Goal: Task Accomplishment & Management: Manage account settings

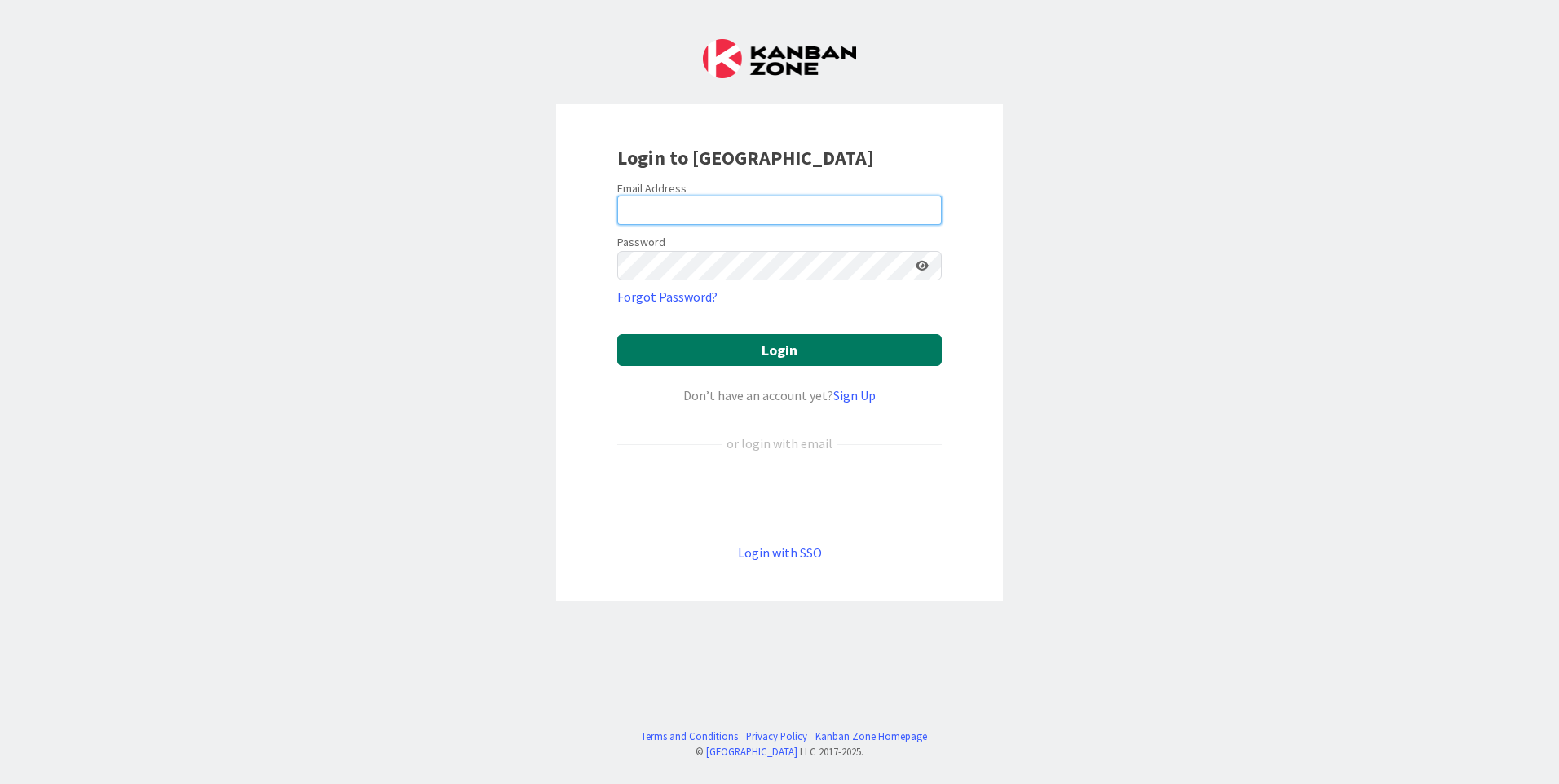
type input "[EMAIL_ADDRESS][DOMAIN_NAME]"
click at [748, 343] on button "Login" at bounding box center [779, 350] width 325 height 31
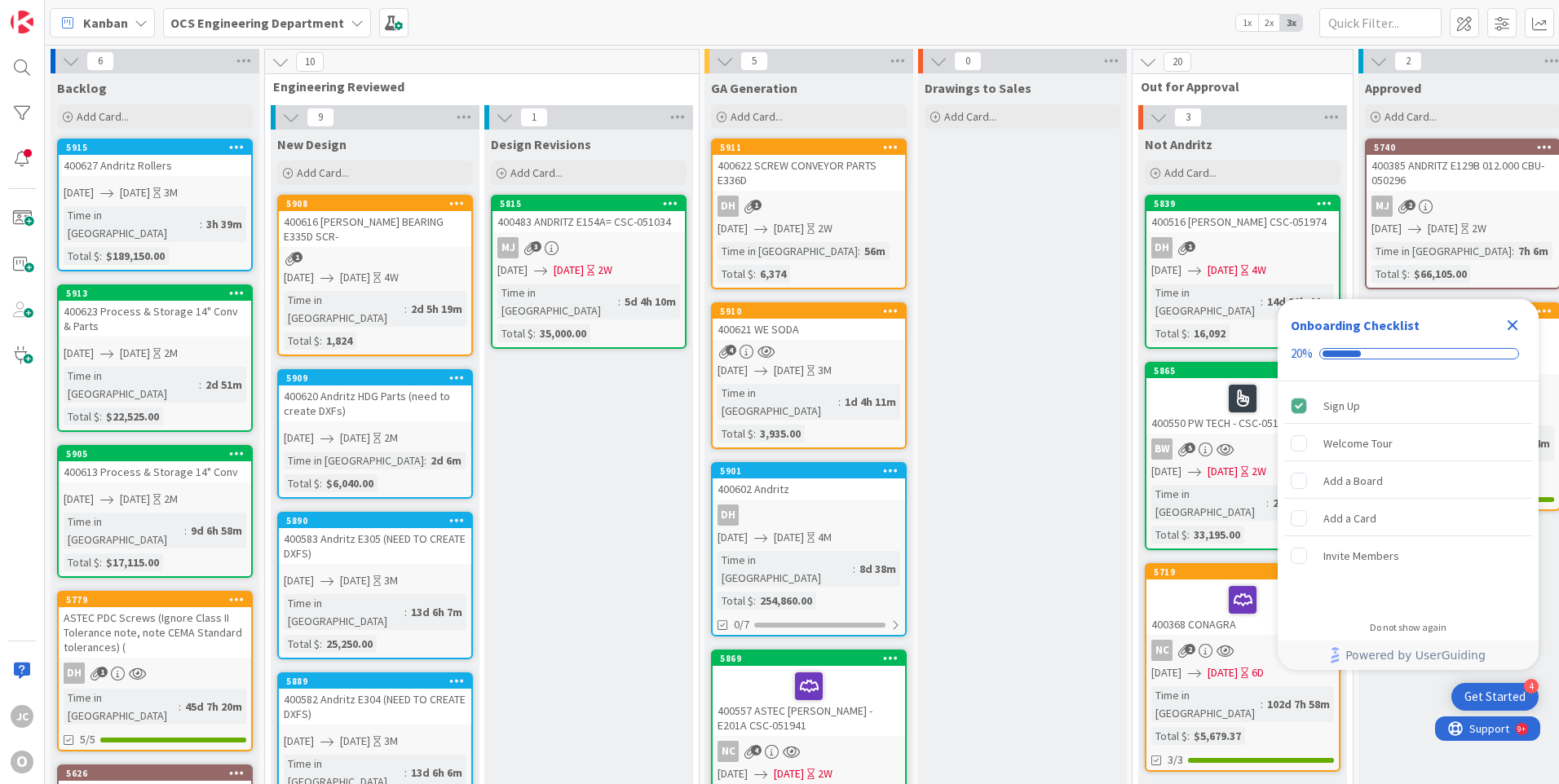
click at [1513, 323] on icon "Close Checklist" at bounding box center [1513, 325] width 20 height 20
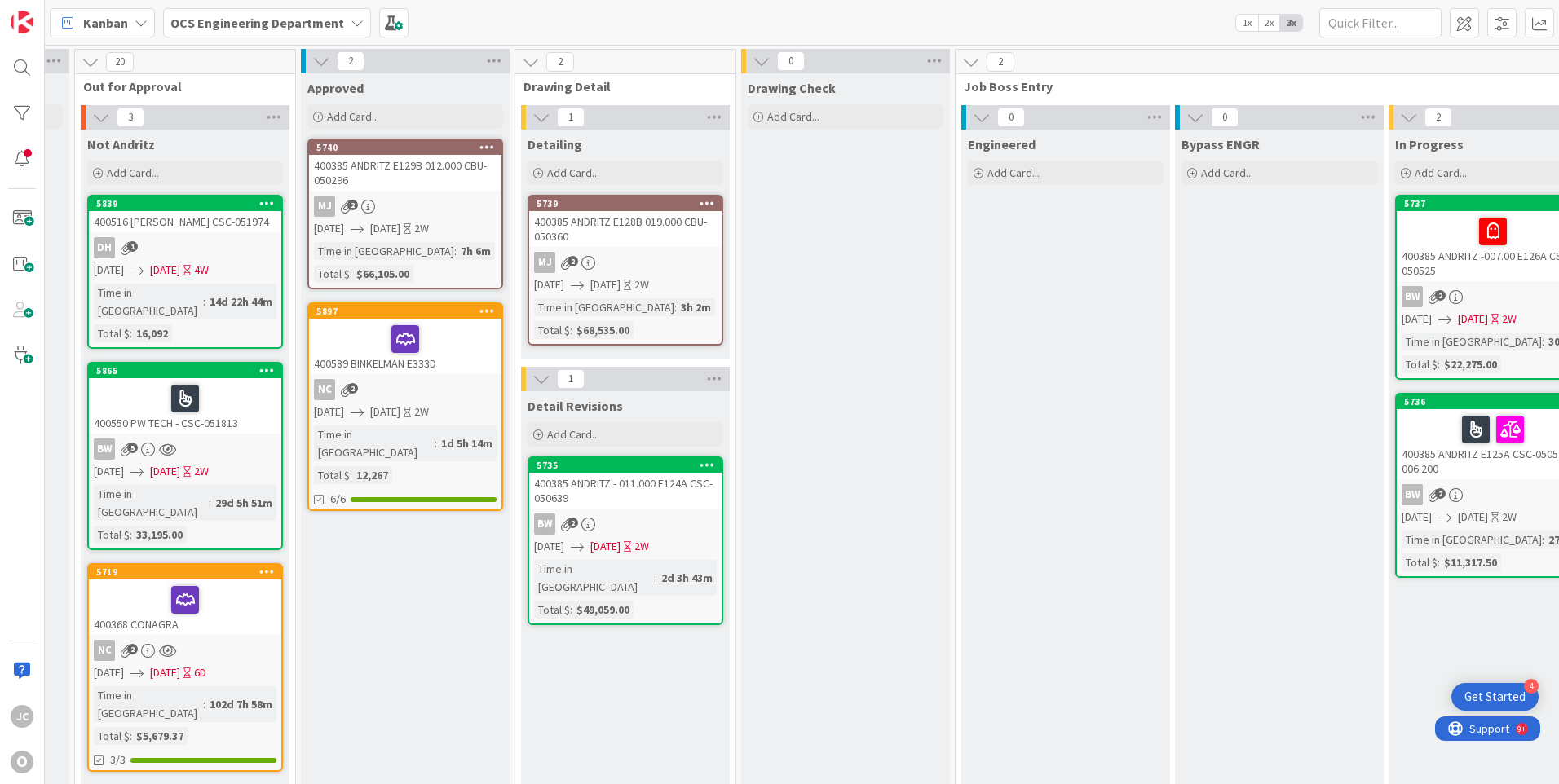
scroll to position [0, 1056]
click at [1195, 176] on icon at bounding box center [1194, 173] width 10 height 10
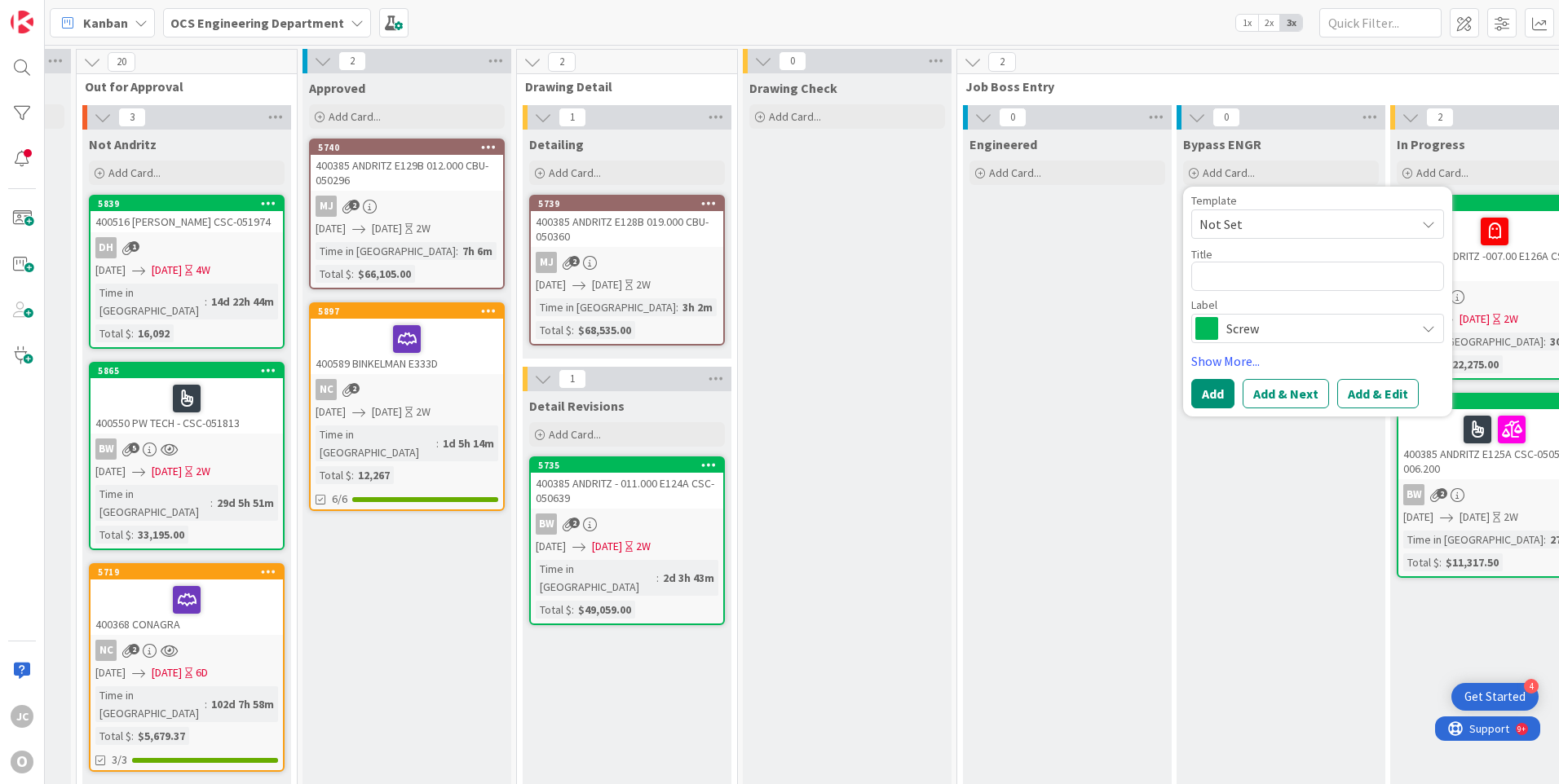
type textarea "x"
type textarea "4"
type textarea "x"
type textarea "40"
type textarea "x"
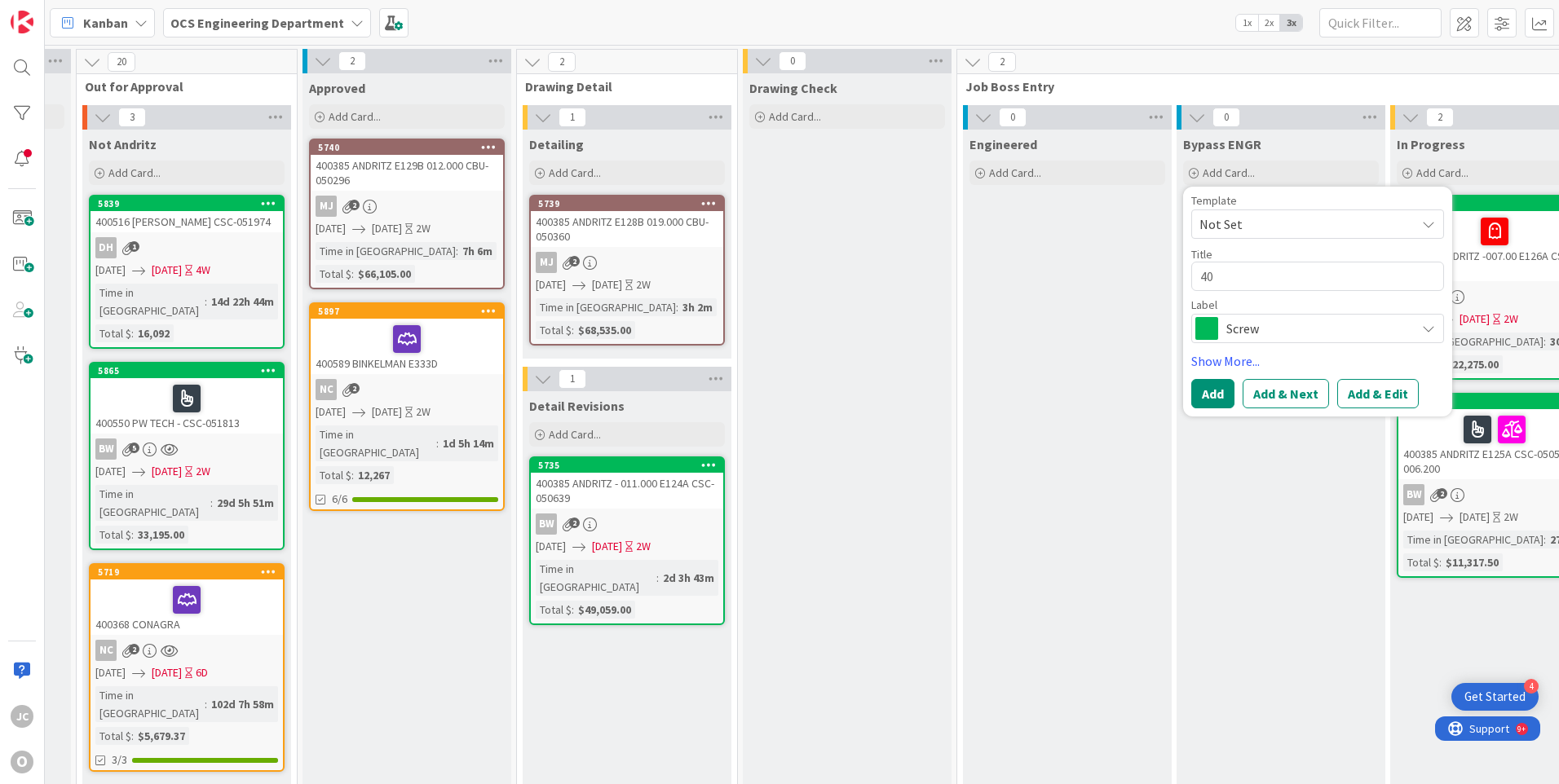
type textarea "400"
type textarea "x"
type textarea "4006"
type textarea "x"
type textarea "40062"
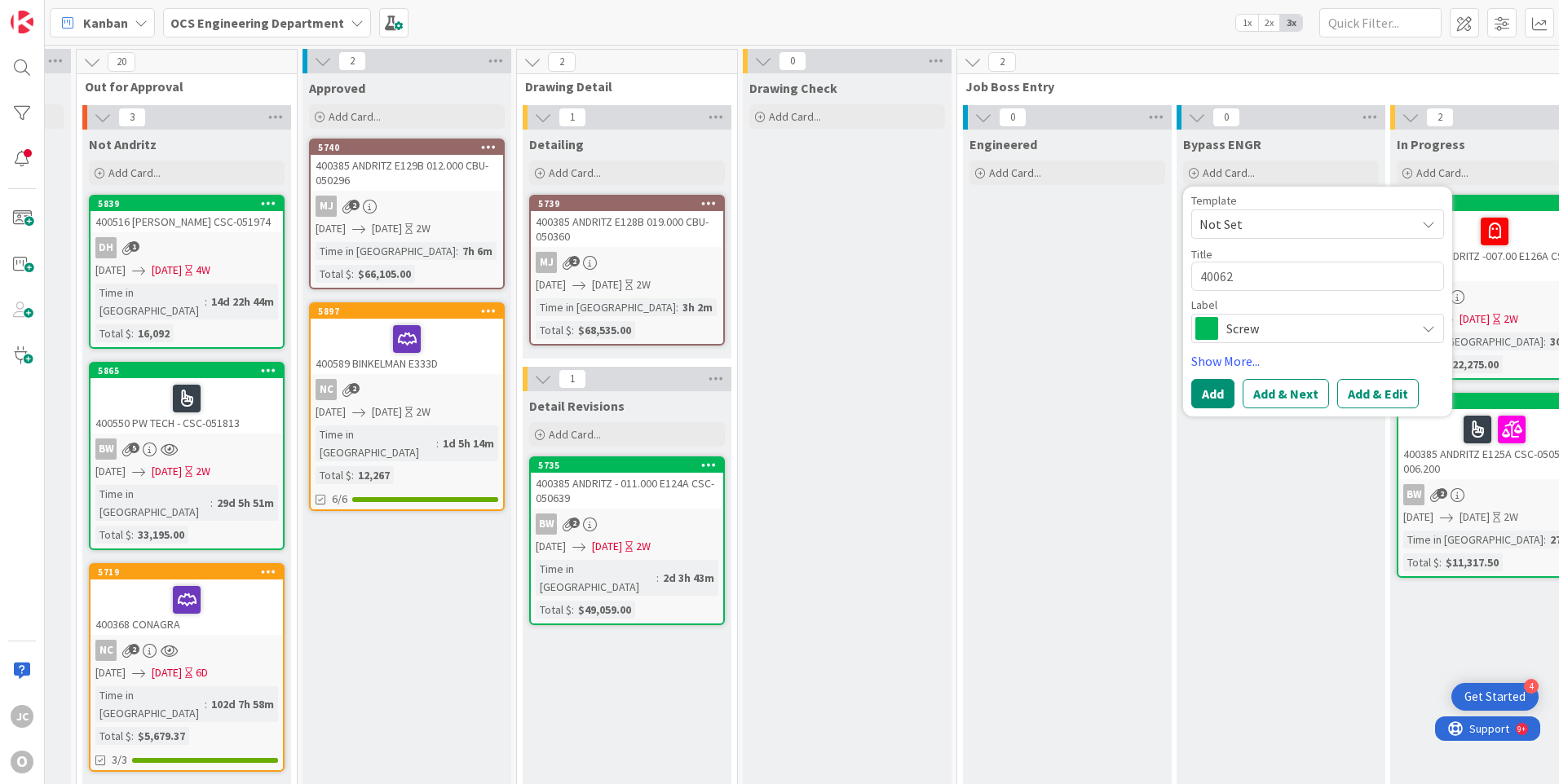
type textarea "x"
type textarea "400628"
type textarea "x"
type textarea "400628"
type textarea "x"
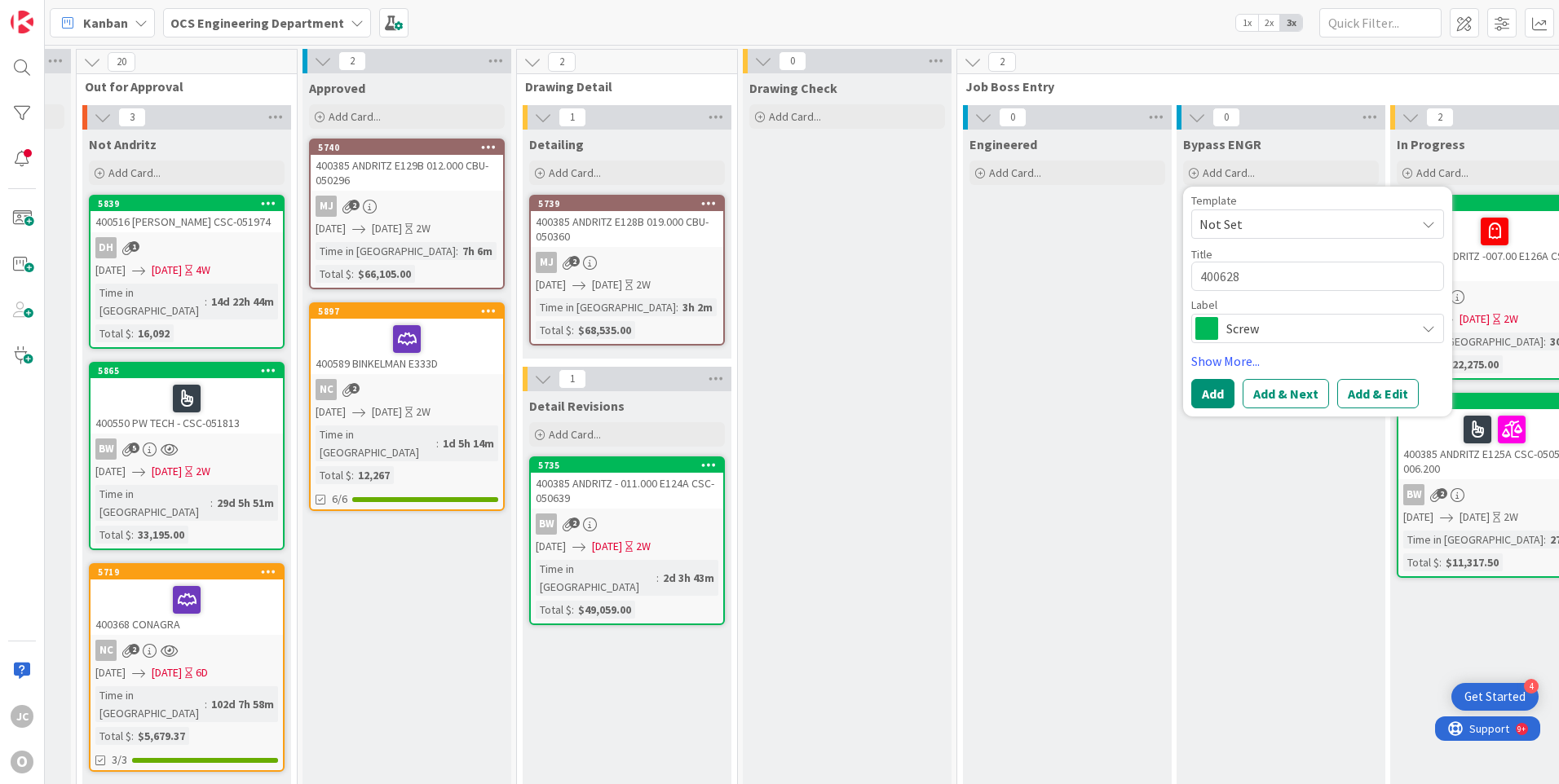
type textarea "400628 A"
type textarea "x"
type textarea "400628 AS"
type textarea "x"
type textarea "400628 AST"
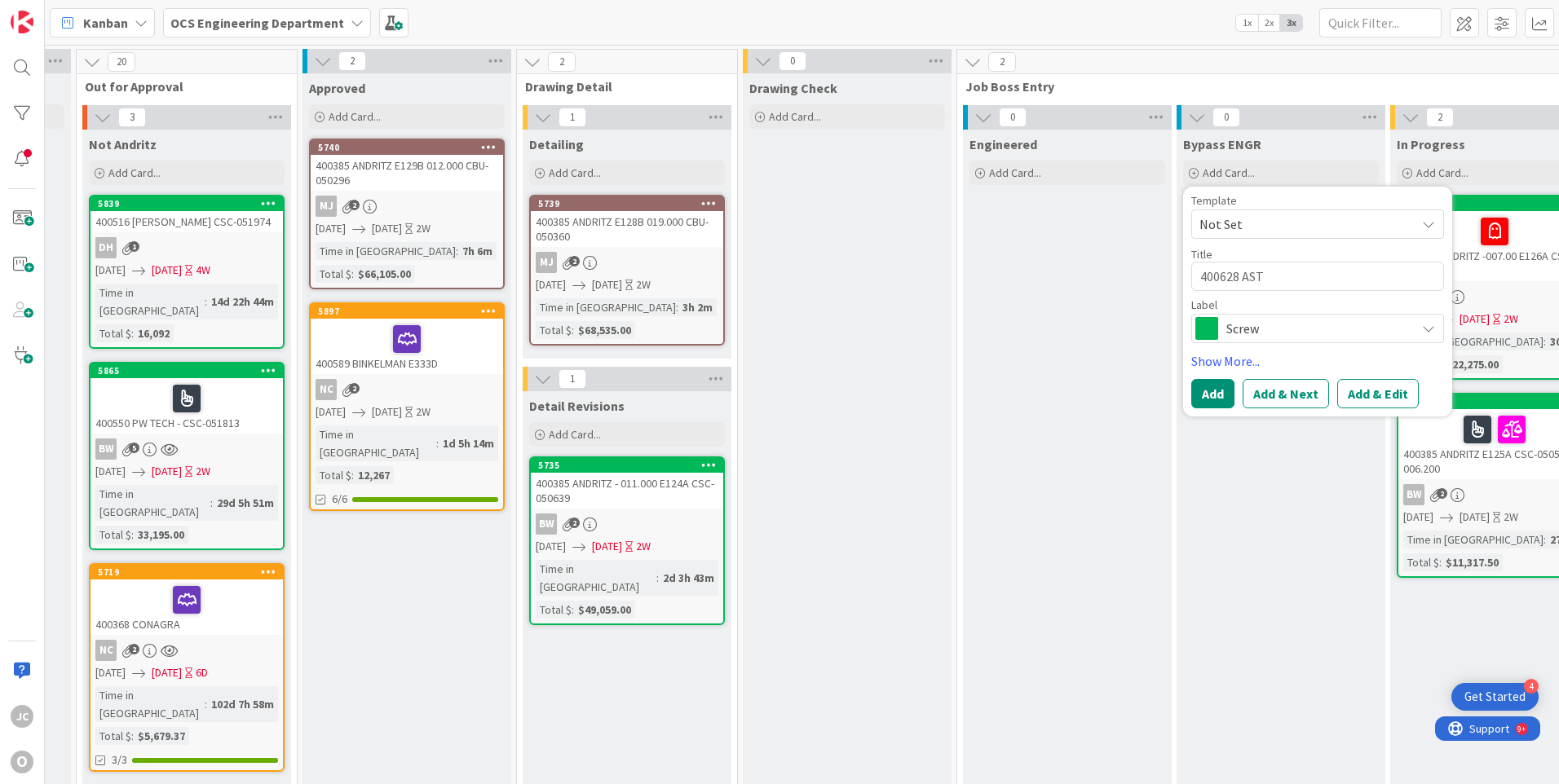
type textarea "x"
type textarea "400628 ASTE"
type textarea "x"
type textarea "400628 ASTEC"
type textarea "x"
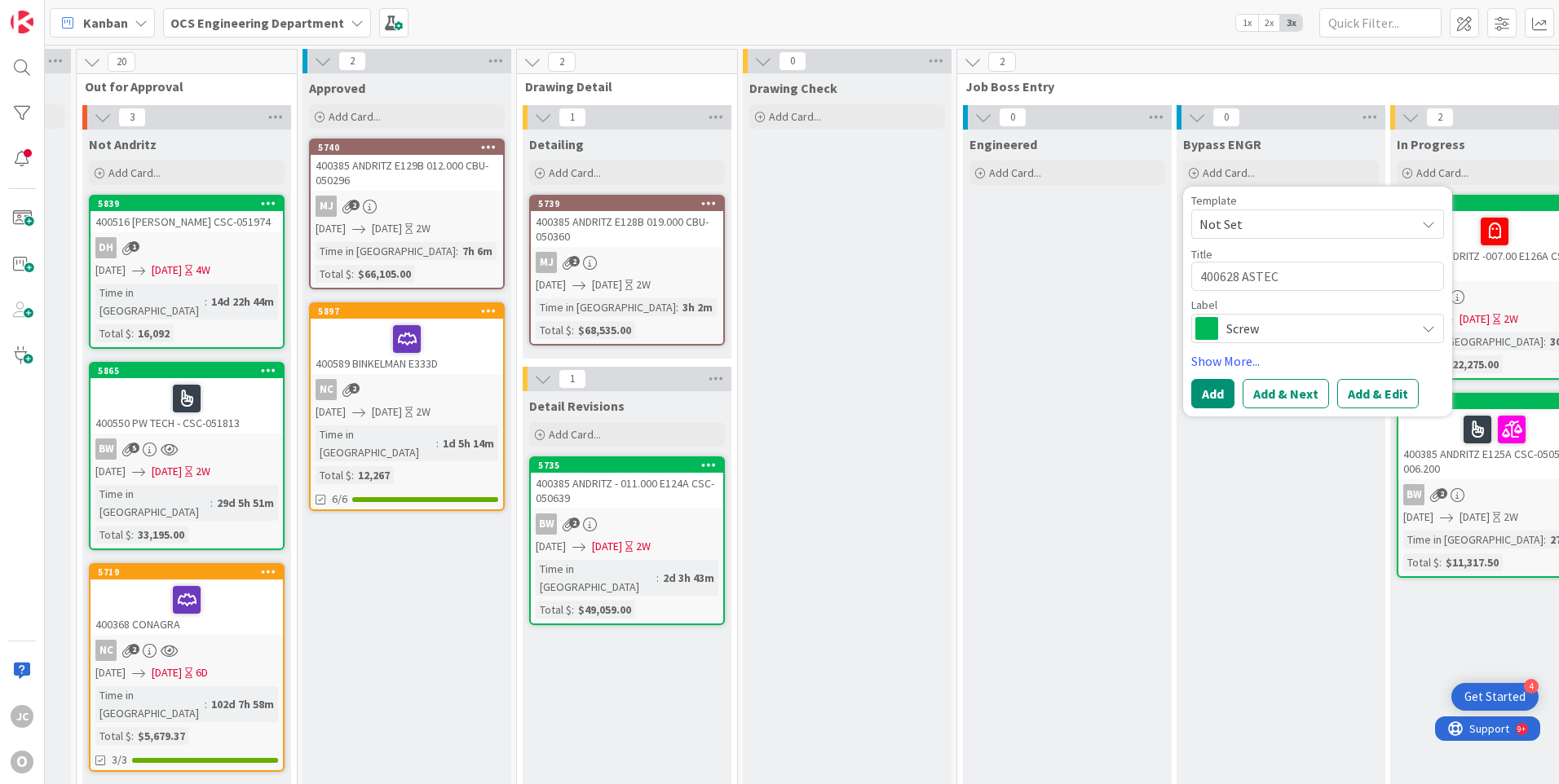
type textarea "400628 ASTEC"
type textarea "x"
type textarea "400628 ASTEC B"
type textarea "x"
type textarea "400628 ASTEC BL"
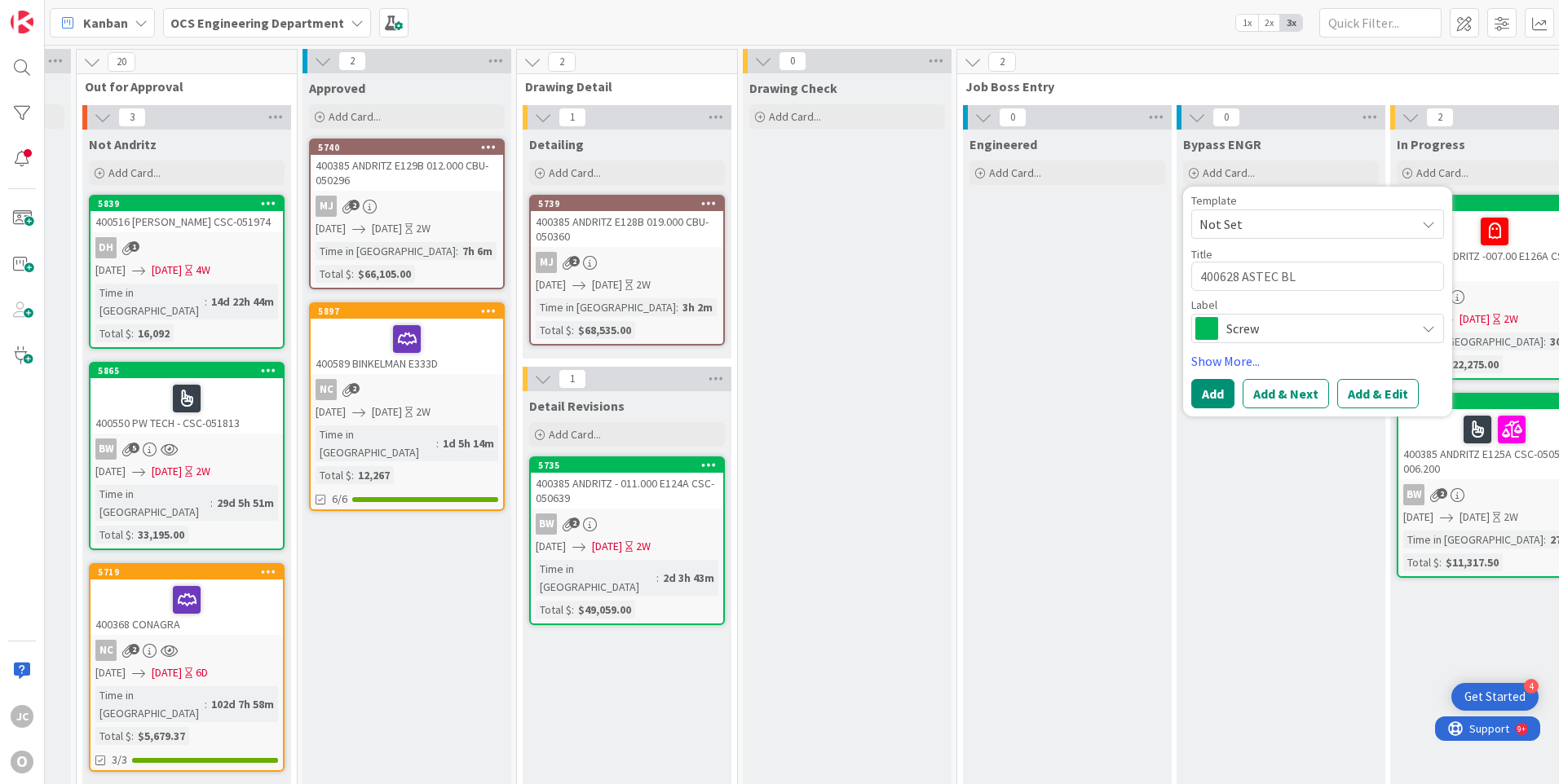
type textarea "x"
type textarea "400628 ASTEC BLA"
type textarea "x"
type textarea "400628 ASTEC BLAI"
type textarea "x"
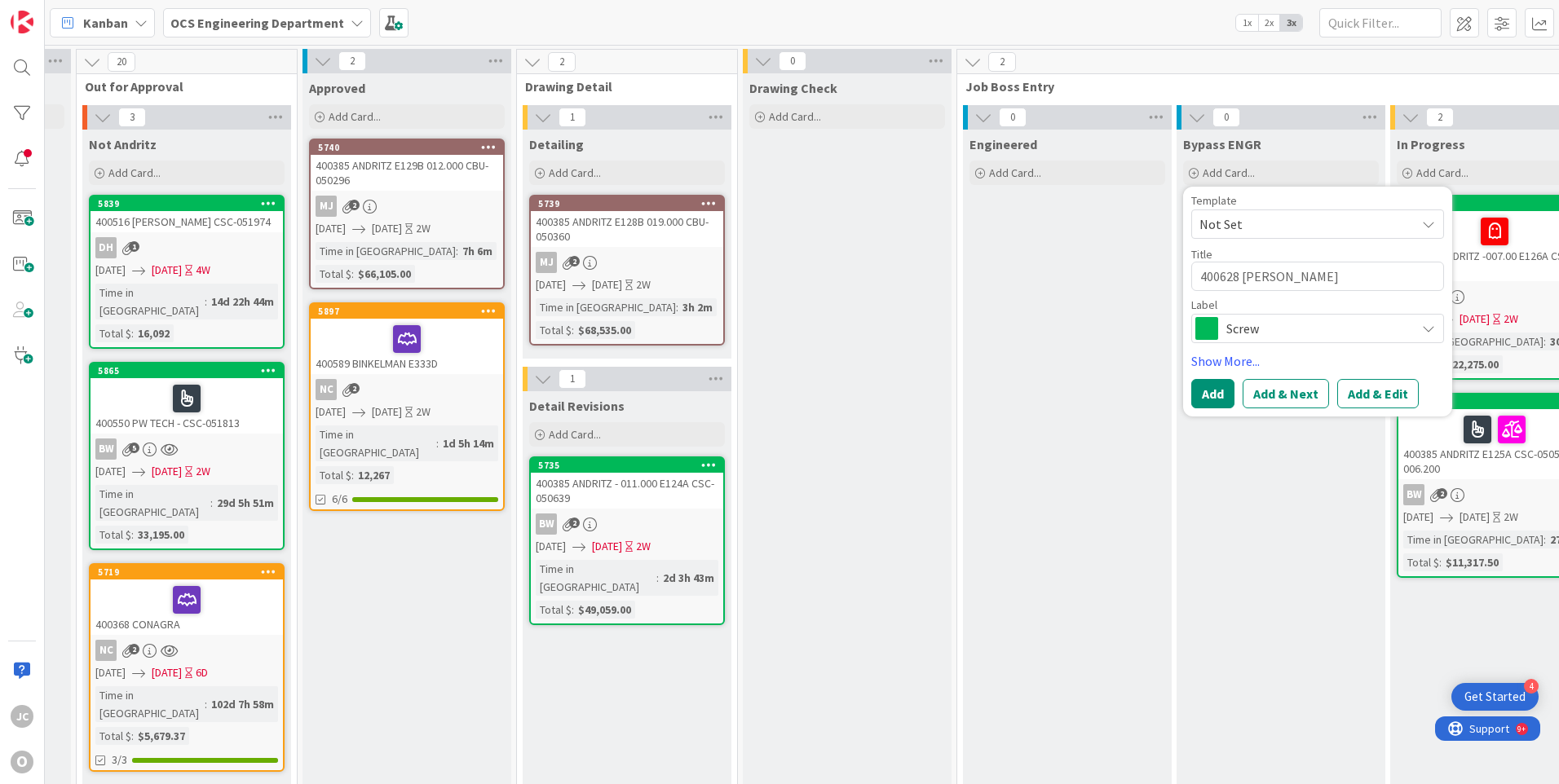
type textarea "400628 [PERSON_NAME]"
click at [1318, 323] on span "Screw" at bounding box center [1316, 329] width 181 height 23
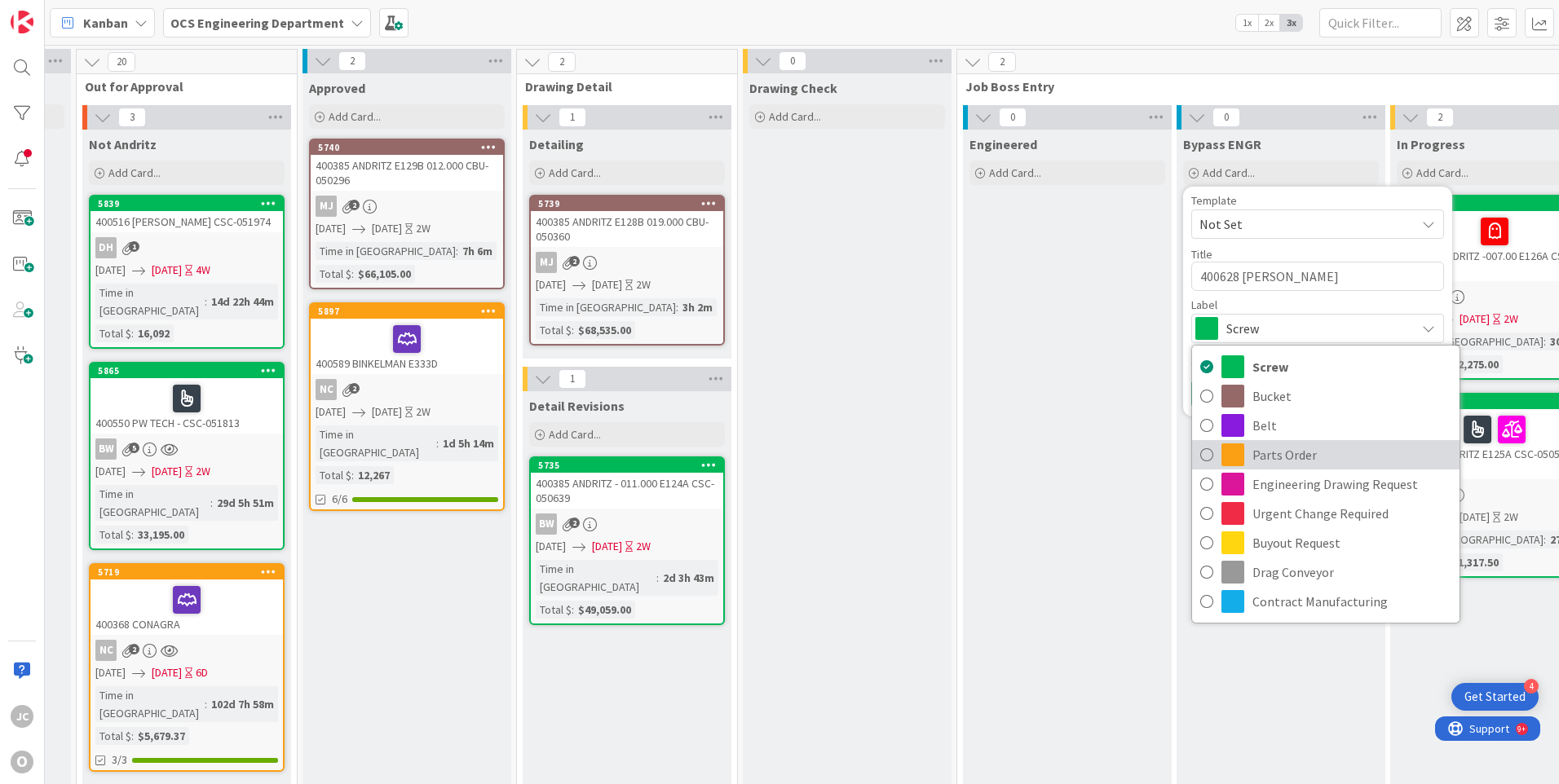
click at [1270, 456] on span "Parts Order" at bounding box center [1352, 455] width 199 height 25
type textarea "x"
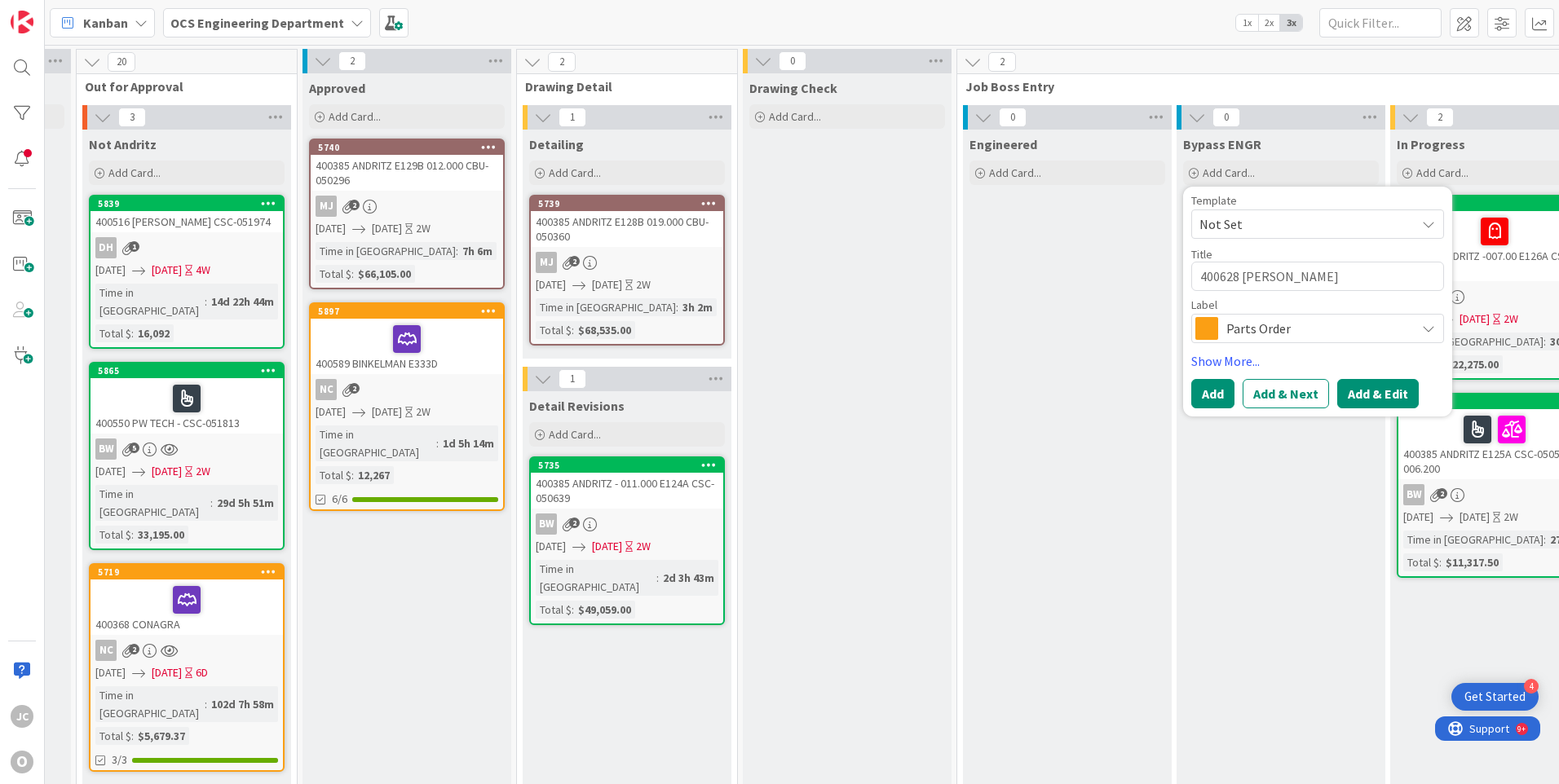
click at [1376, 400] on button "Add & Edit" at bounding box center [1378, 394] width 82 height 30
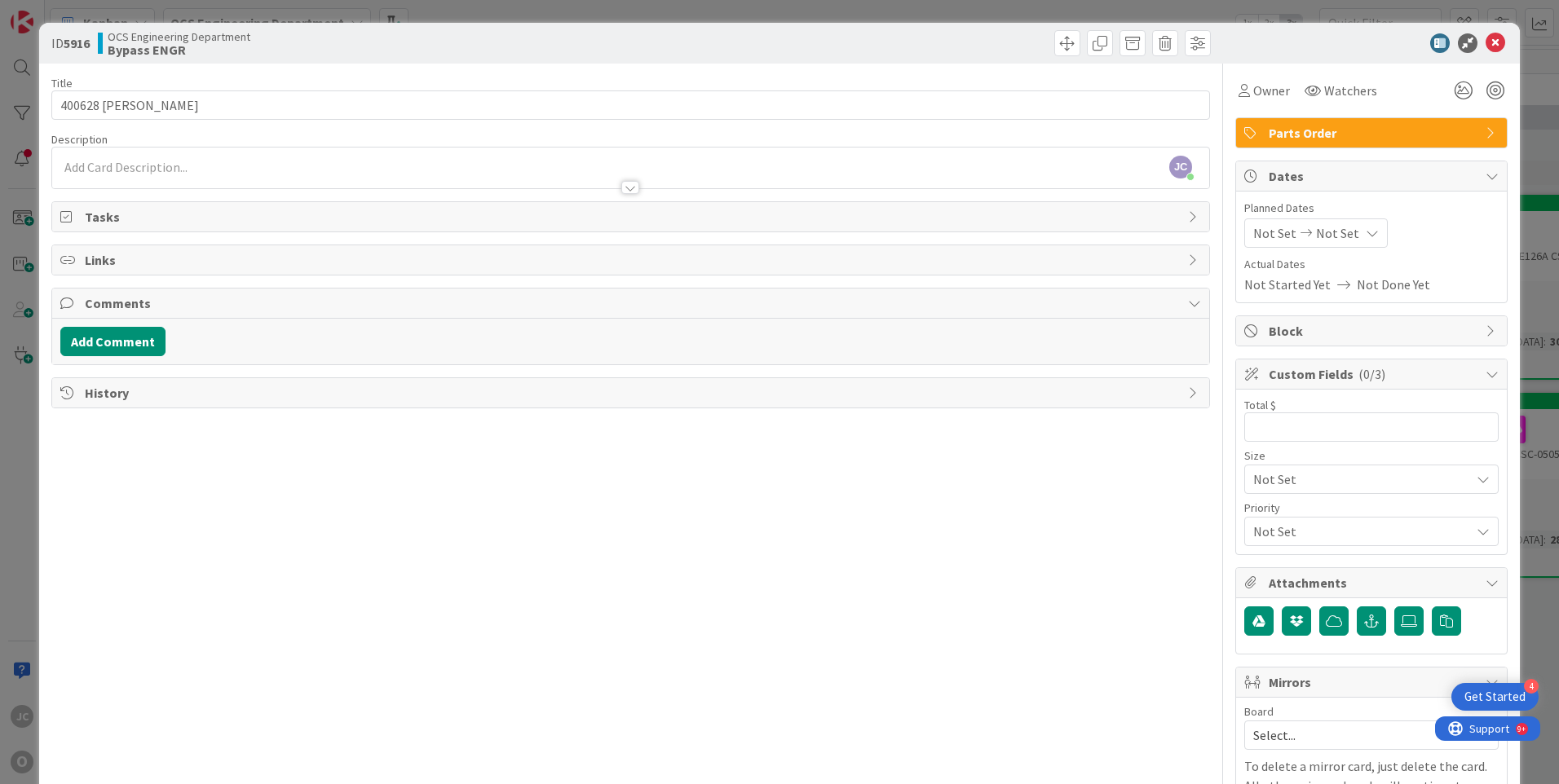
click at [122, 159] on div "[PERSON_NAME] just joined" at bounding box center [630, 168] width 1157 height 40
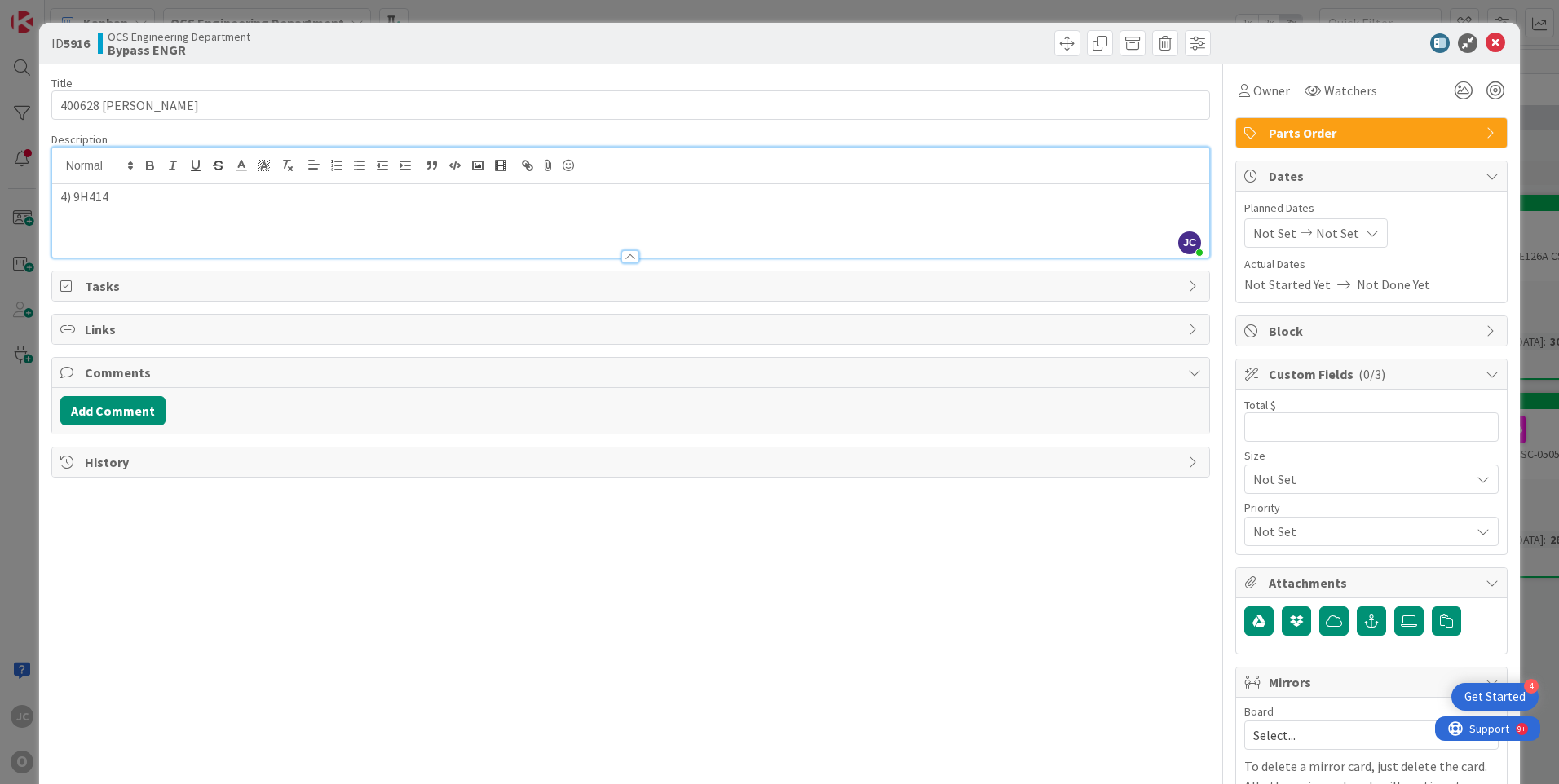
click at [75, 196] on p "4) 9H414" at bounding box center [630, 197] width 1141 height 19
click at [1332, 93] on span "Watchers" at bounding box center [1351, 91] width 53 height 20
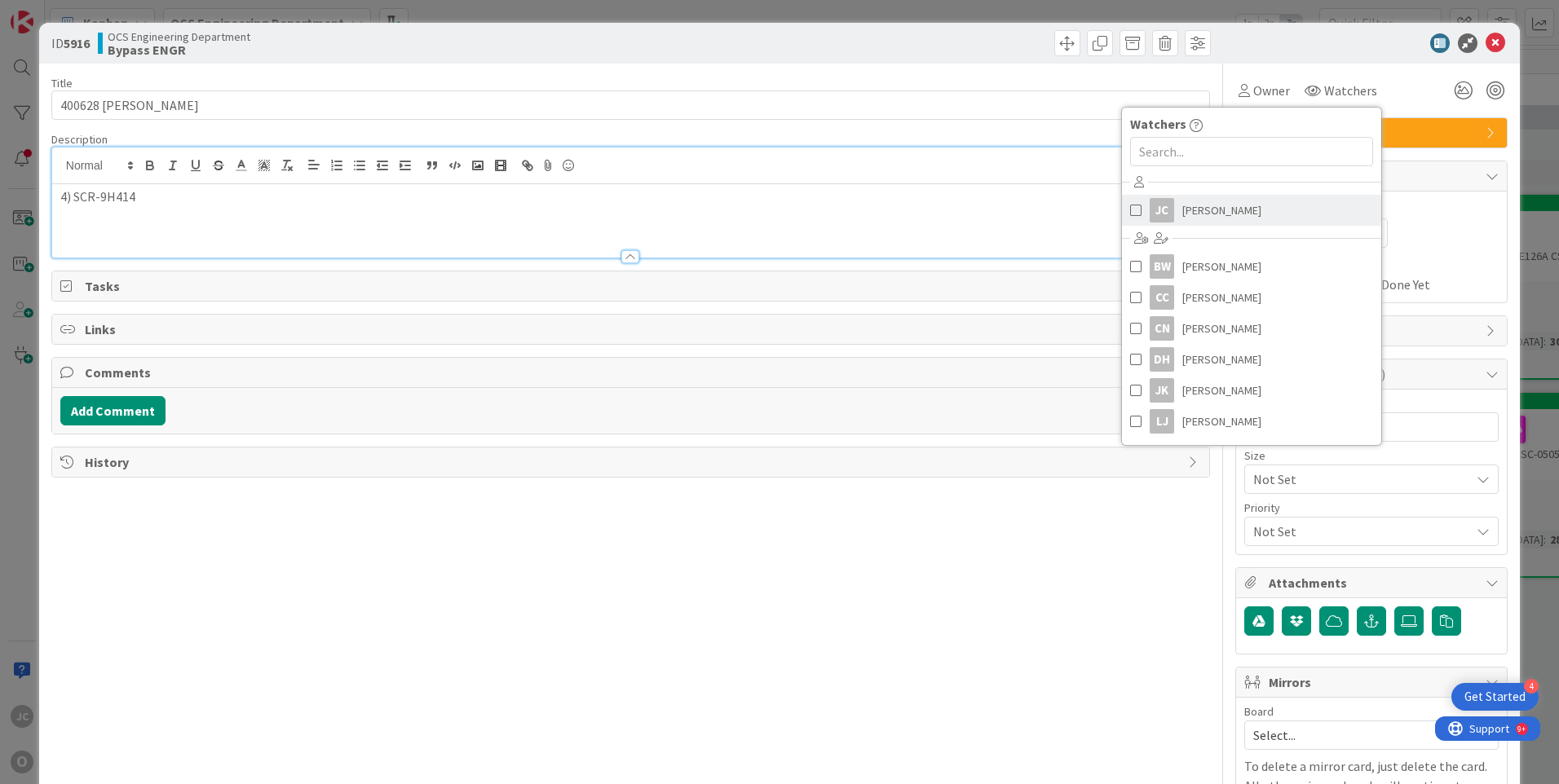
click at [1215, 212] on span "[PERSON_NAME]" at bounding box center [1222, 211] width 79 height 25
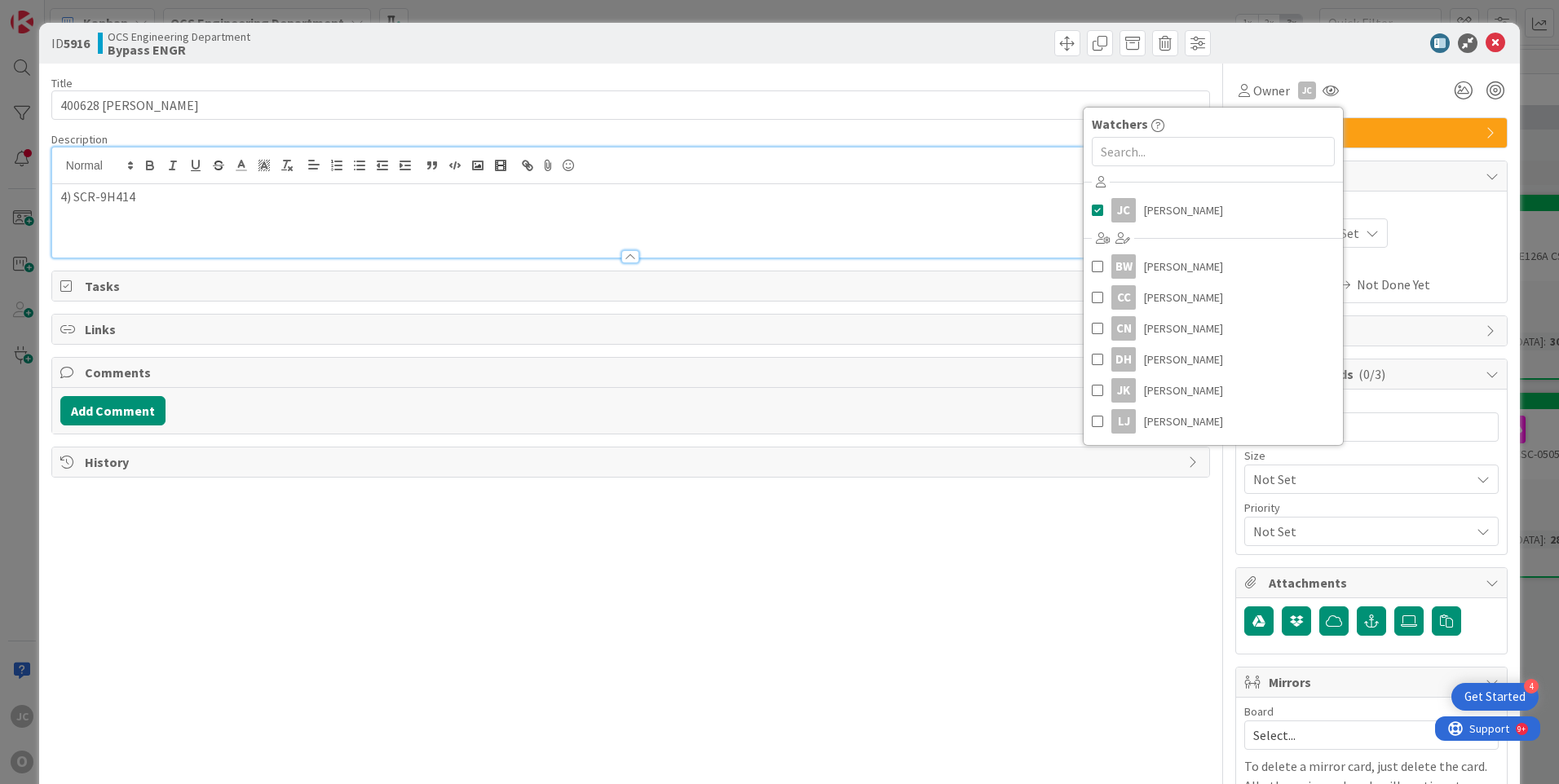
click at [1480, 241] on div "Not Set Not Set" at bounding box center [1371, 233] width 254 height 30
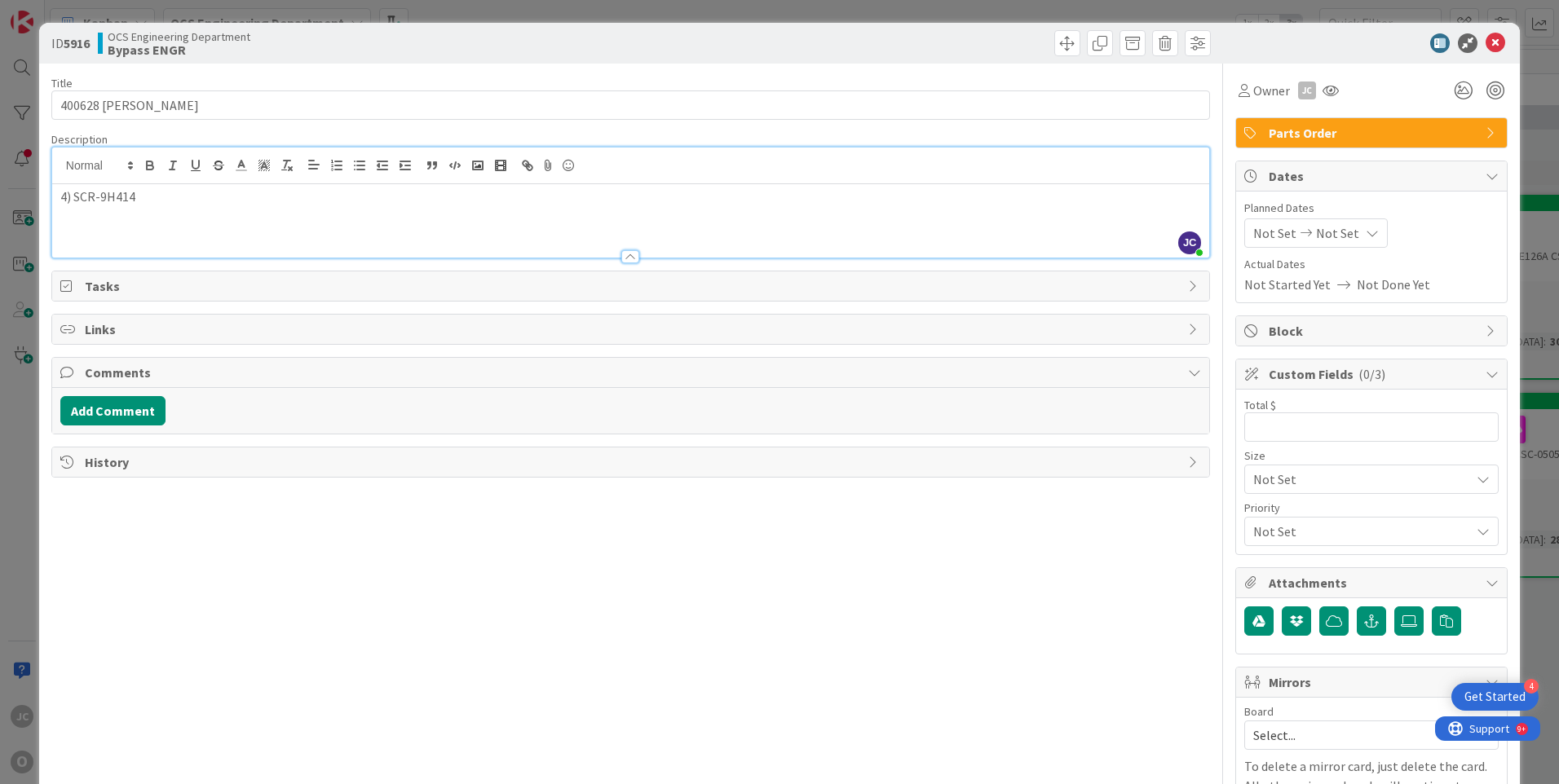
click at [1271, 232] on span "Not Set" at bounding box center [1275, 233] width 43 height 20
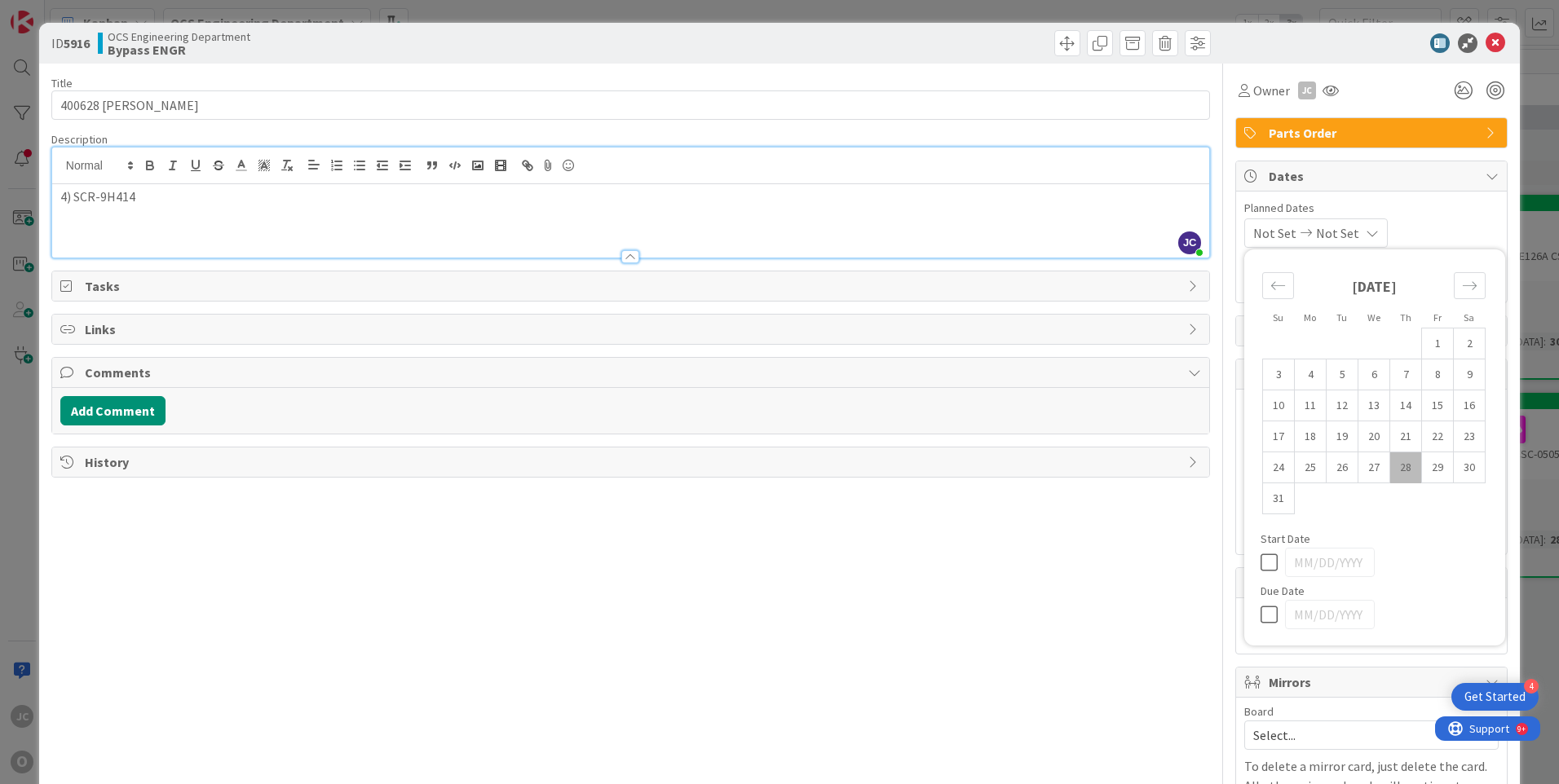
click at [1399, 464] on td "28" at bounding box center [1406, 468] width 31 height 31
type input "[DATE]"
click at [1374, 233] on icon at bounding box center [1368, 233] width 13 height 13
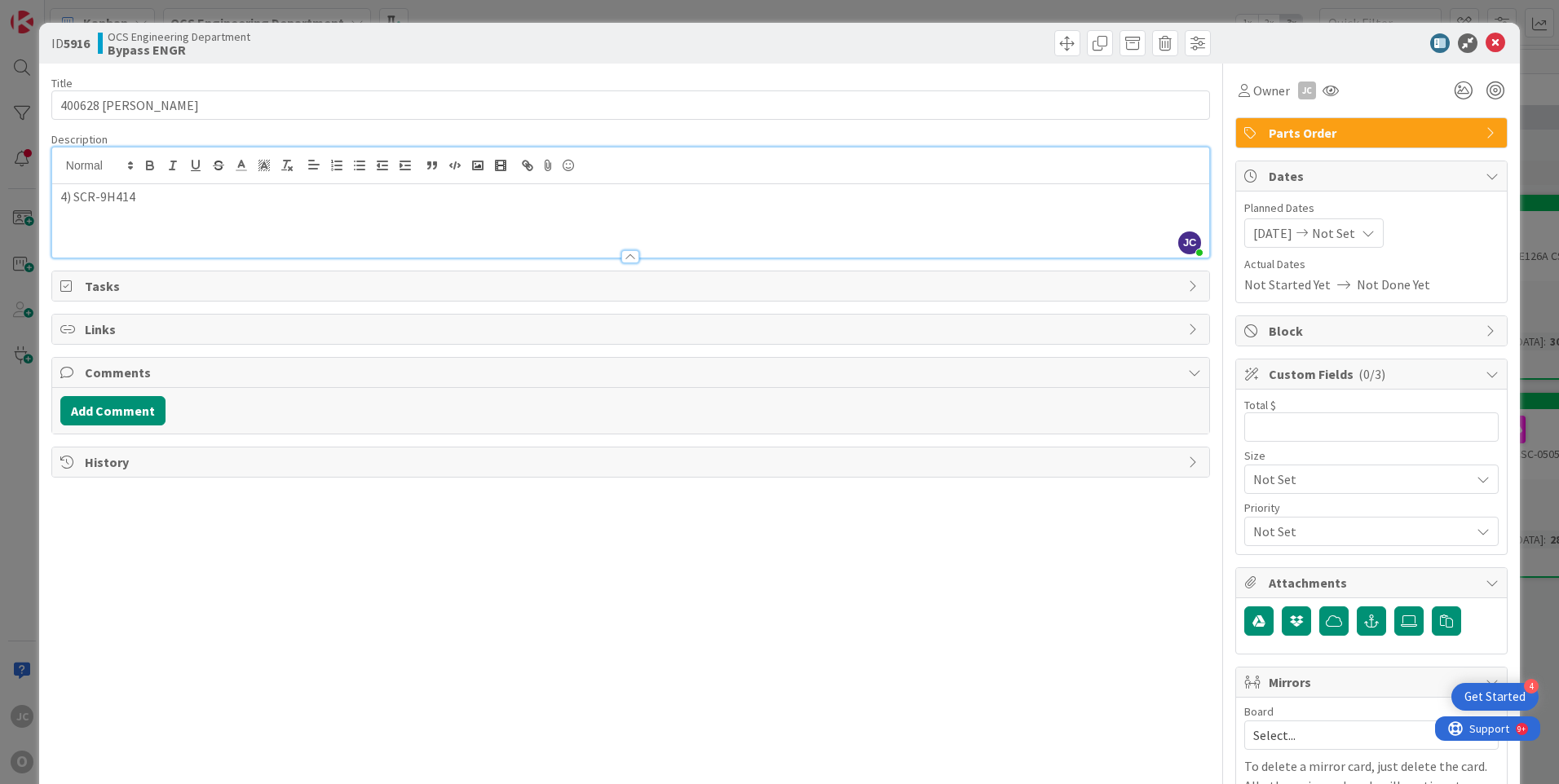
click at [1374, 233] on icon at bounding box center [1368, 233] width 13 height 13
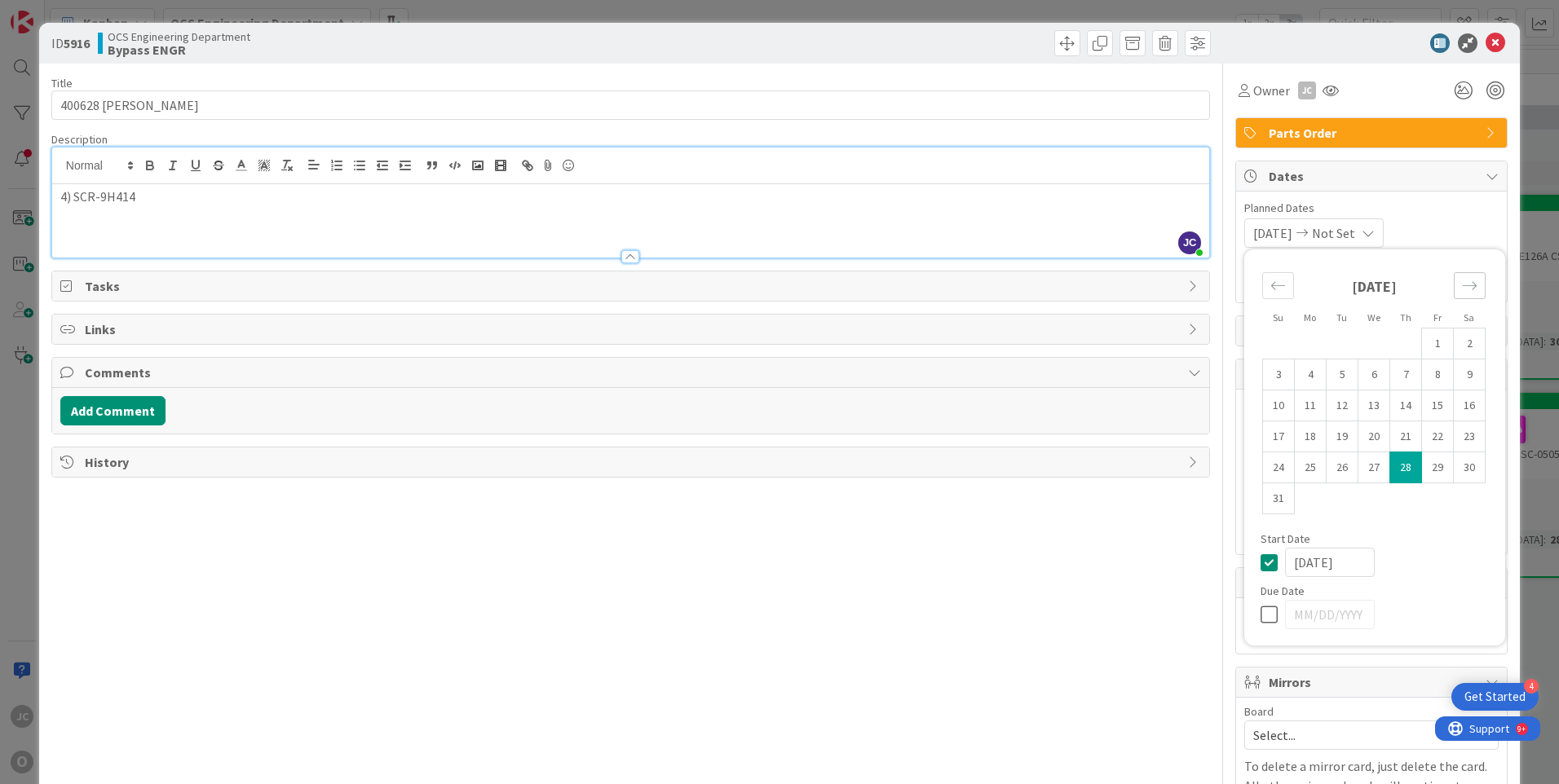
click at [1462, 286] on icon "Move forward to switch to the next month." at bounding box center [1469, 285] width 14 height 8
click at [1462, 283] on icon "Move forward to switch to the next month." at bounding box center [1470, 286] width 16 height 16
click at [1399, 344] on td "2" at bounding box center [1406, 344] width 31 height 31
type input "[DATE]"
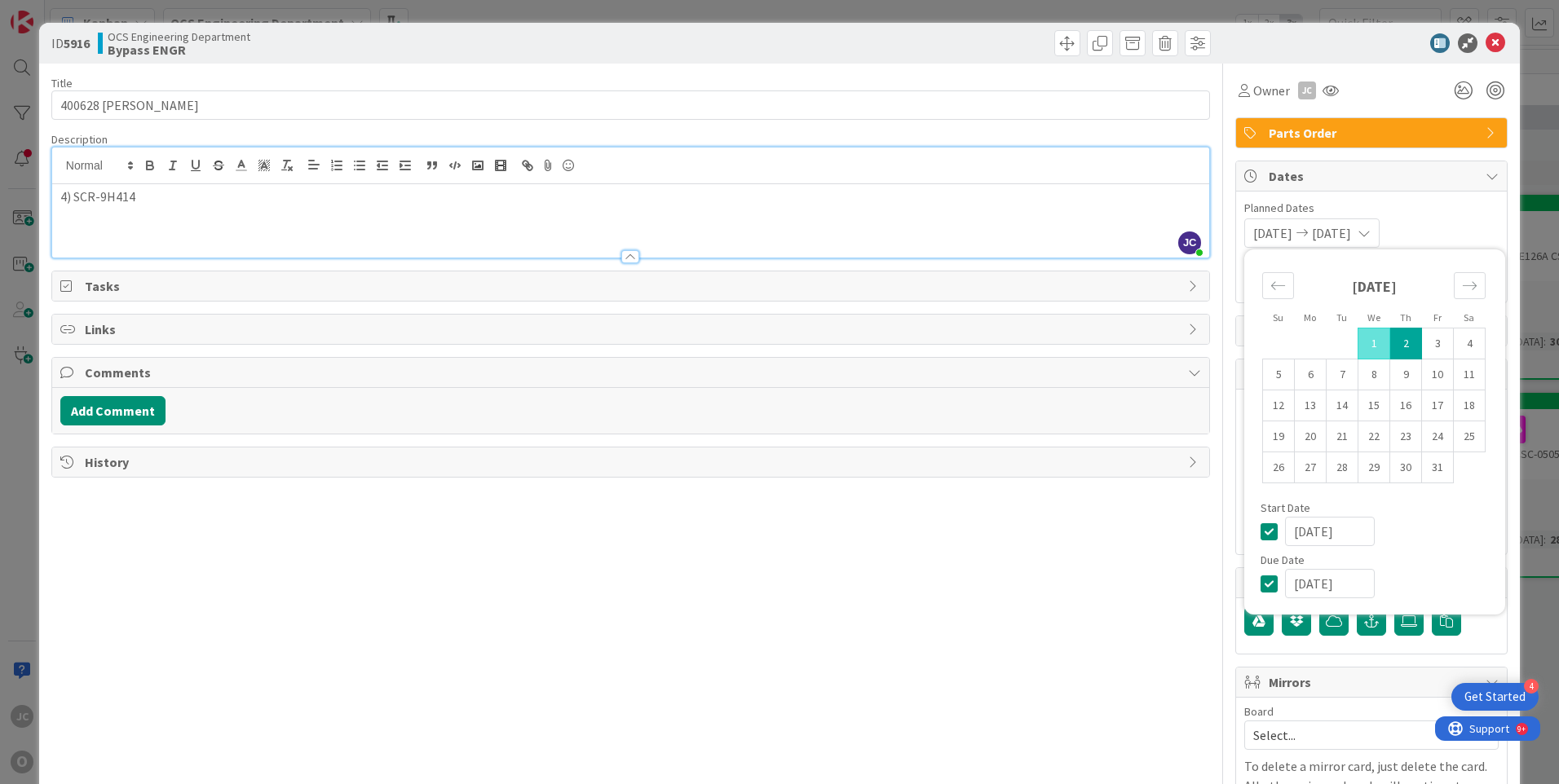
click at [1083, 611] on div "Title 18 / 128 400628 ASTEC [PERSON_NAME] Description [PERSON_NAME] just joined…" at bounding box center [630, 465] width 1158 height 804
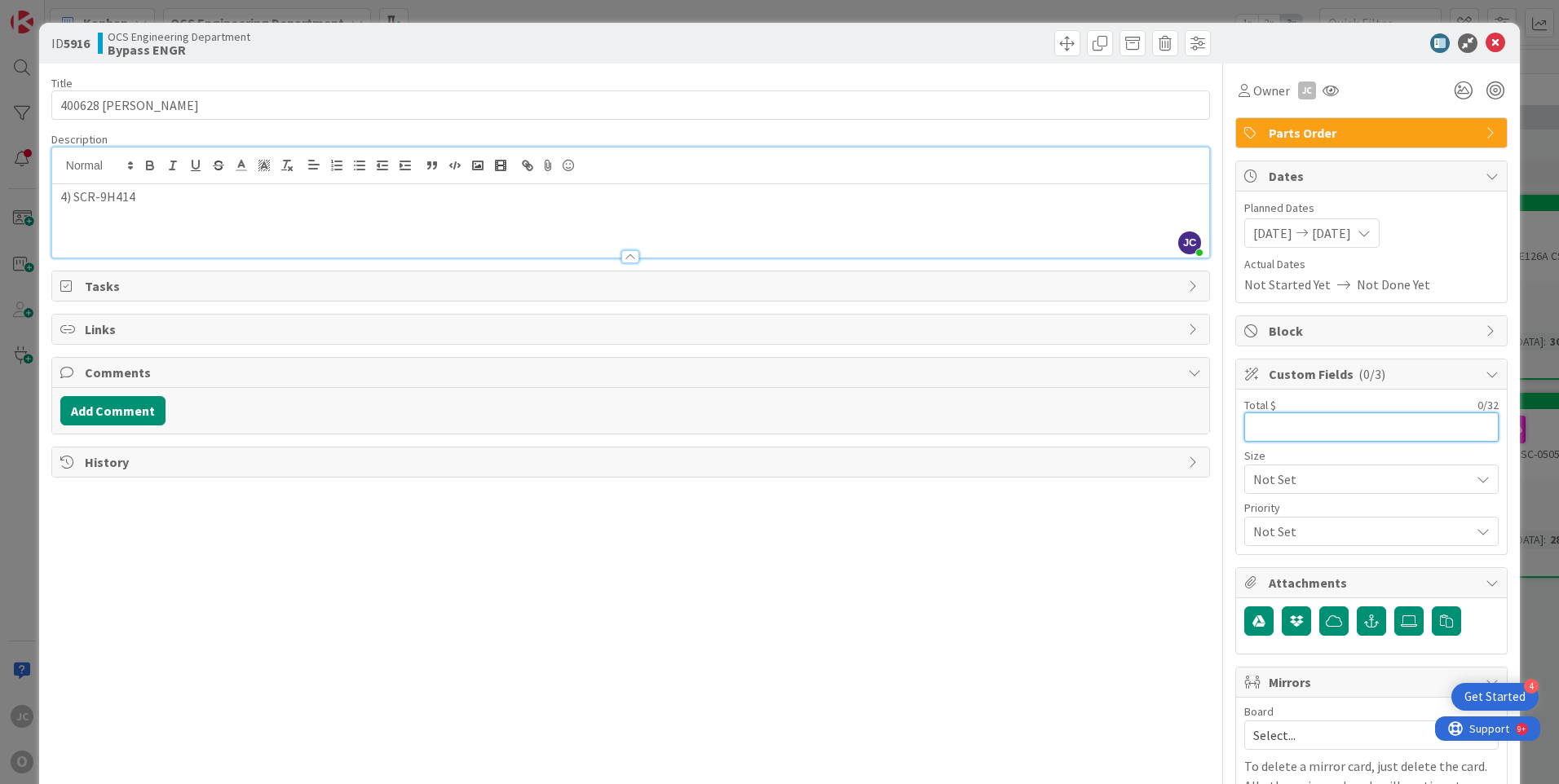
click at [1257, 430] on input "text" at bounding box center [1371, 427] width 254 height 30
type input "1,313.68"
click at [1400, 625] on icon at bounding box center [1409, 621] width 17 height 13
click at [1395, 606] on input "file" at bounding box center [1395, 606] width 0 height 0
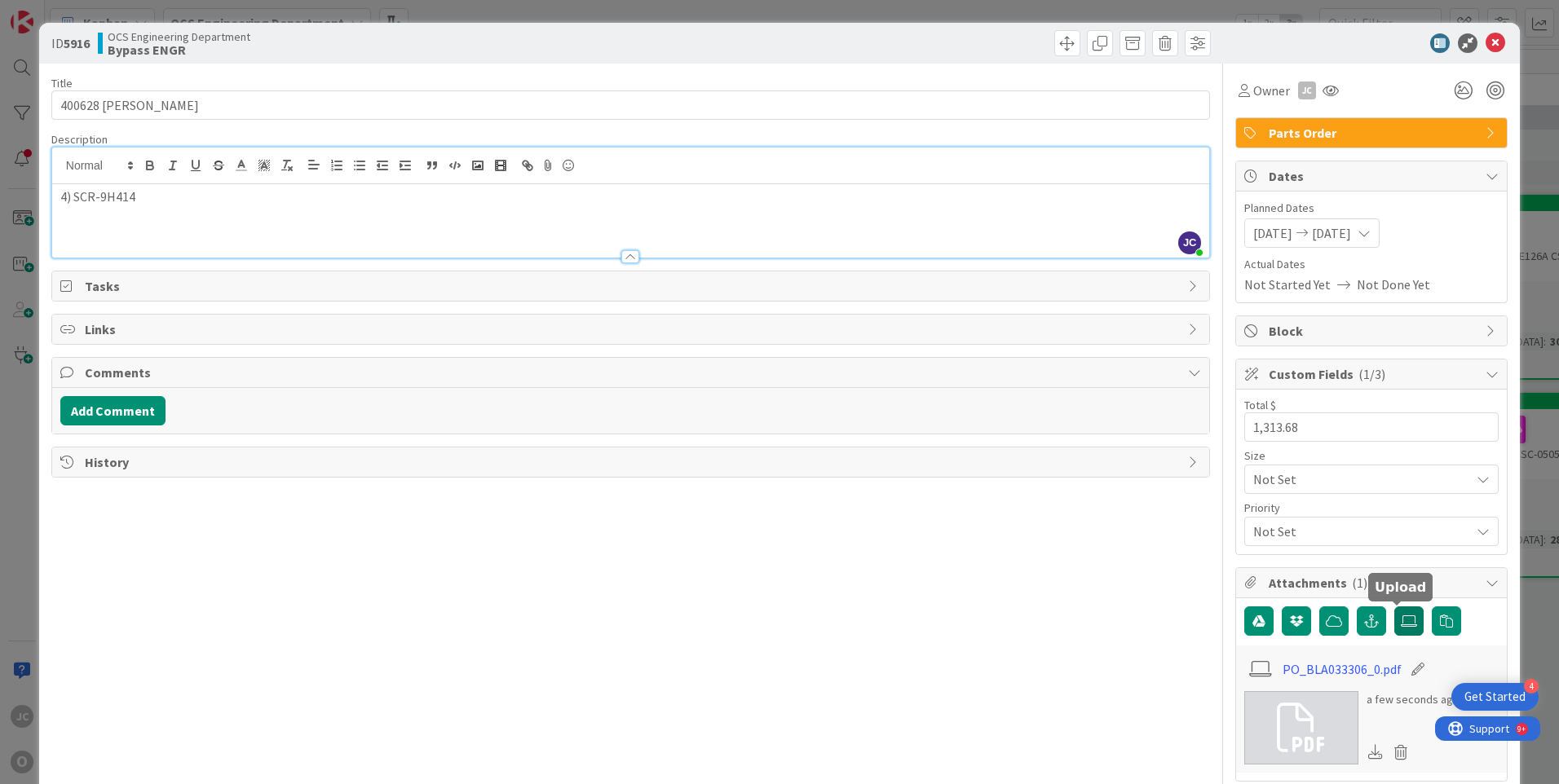
click at [1400, 615] on icon at bounding box center [1409, 621] width 17 height 13
click at [1395, 606] on input "file" at bounding box center [1395, 606] width 0 height 0
click at [896, 558] on div "Title 18 / 128 400628 ASTEC [PERSON_NAME] Description [PERSON_NAME] just joined…" at bounding box center [630, 596] width 1158 height 1067
